Goal: Communication & Community: Share content

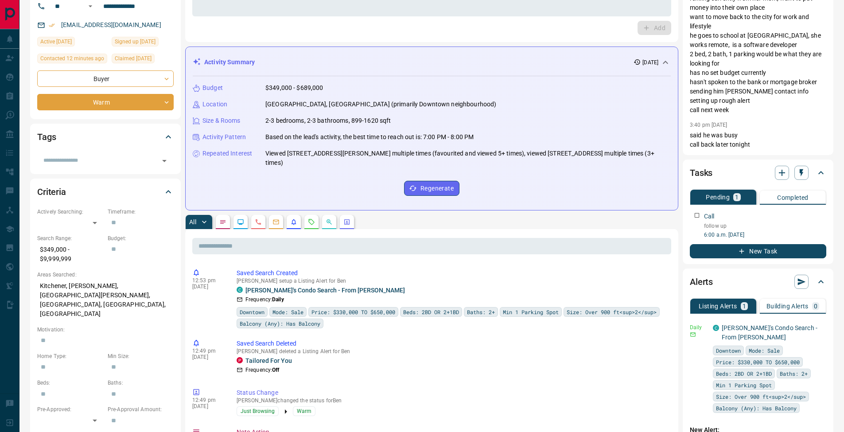
scroll to position [144, 0]
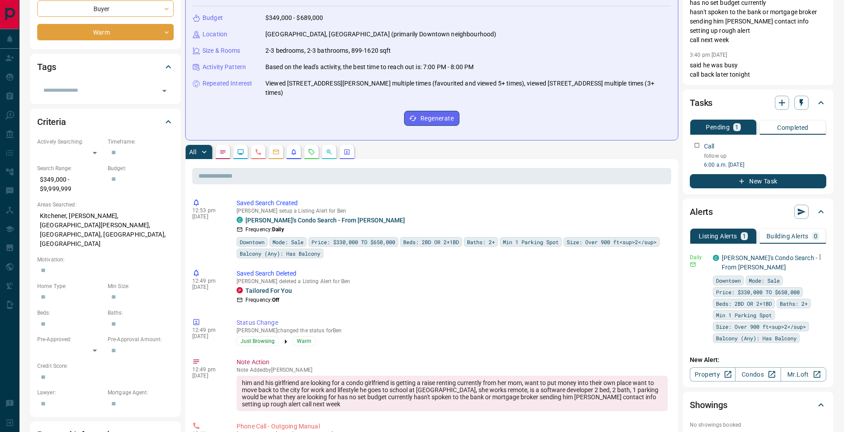
click at [823, 257] on icon "button" at bounding box center [820, 257] width 8 height 8
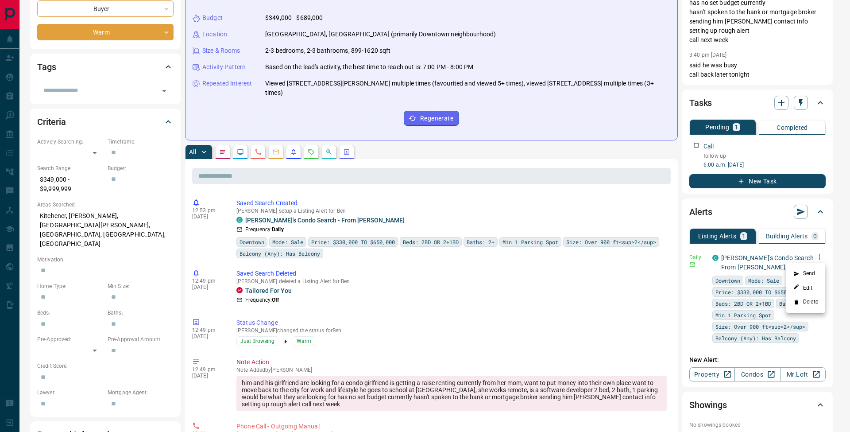
click at [816, 272] on li "Send" at bounding box center [806, 274] width 39 height 14
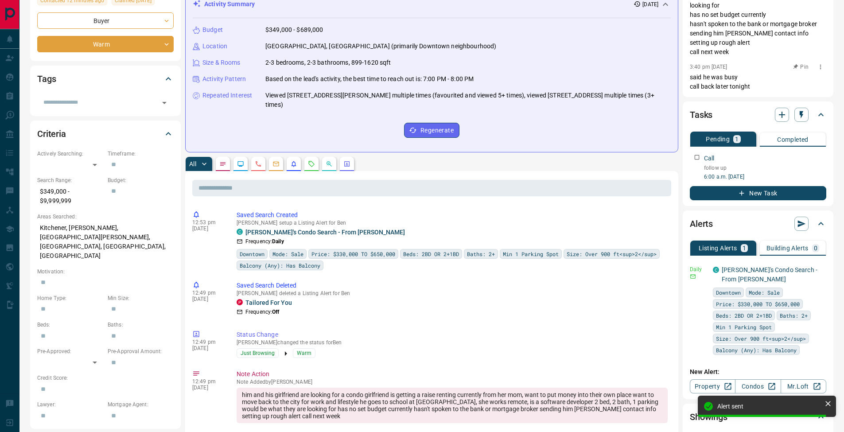
scroll to position [0, 0]
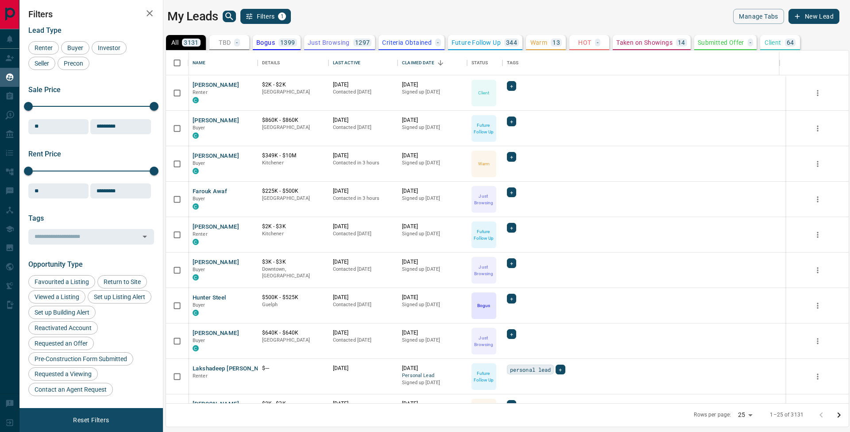
scroll to position [346, 676]
click at [228, 20] on icon "search button" at bounding box center [229, 16] width 11 height 11
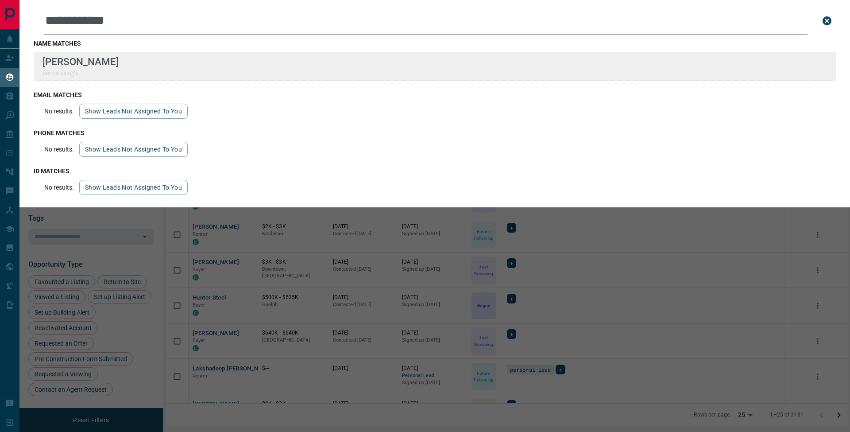
type input "**********"
